Goal: Check status: Check status

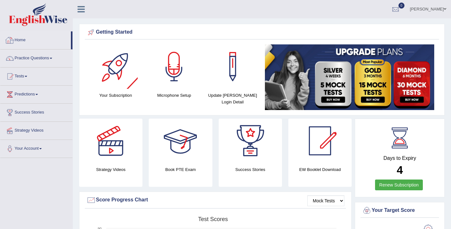
click at [18, 40] on link "Home" at bounding box center [35, 39] width 71 height 16
click at [28, 39] on link "Home" at bounding box center [35, 39] width 71 height 16
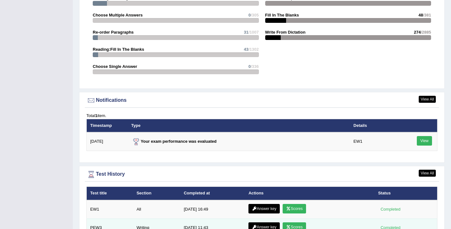
scroll to position [813, 0]
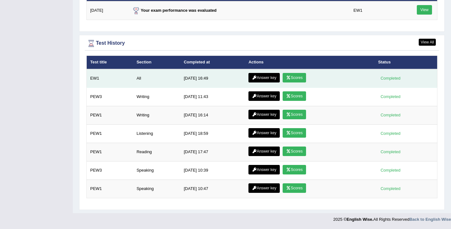
click at [293, 79] on link "Scores" at bounding box center [294, 78] width 23 height 10
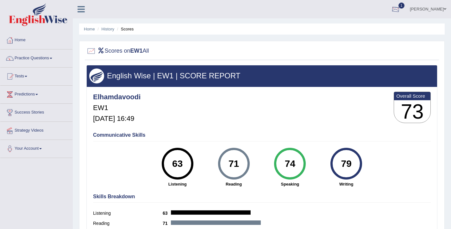
click at [401, 8] on div at bounding box center [396, 10] width 10 height 10
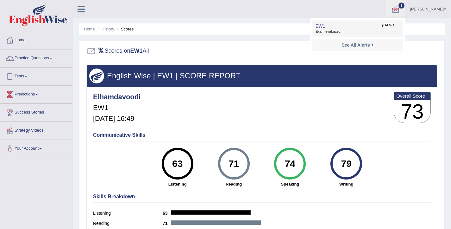
click at [400, 31] on span "Exam evaluated" at bounding box center [358, 31] width 84 height 5
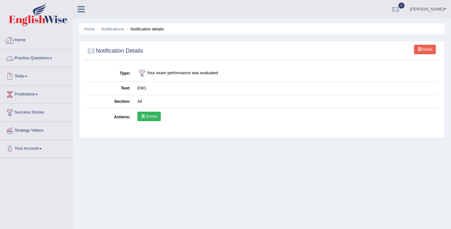
click at [27, 41] on link "Home" at bounding box center [36, 39] width 72 height 16
